Goal: Check status

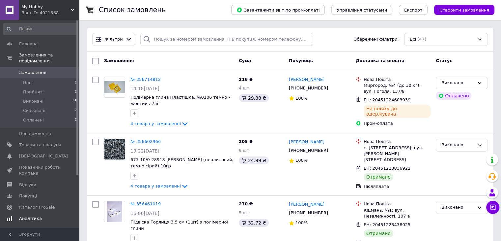
click at [30, 215] on span "Аналітика" at bounding box center [30, 218] width 23 height 6
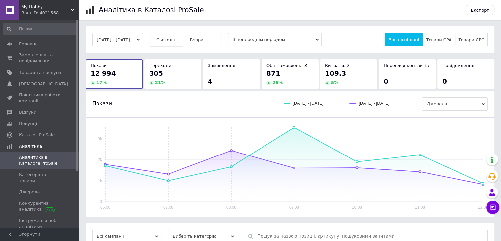
click at [177, 38] on span "Сьогодні" at bounding box center [167, 39] width 20 height 5
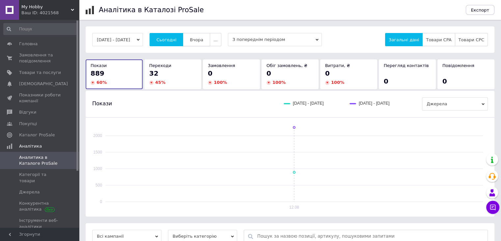
click at [203, 39] on span "Вчора" at bounding box center [197, 39] width 14 height 5
